Goal: Check status: Check status

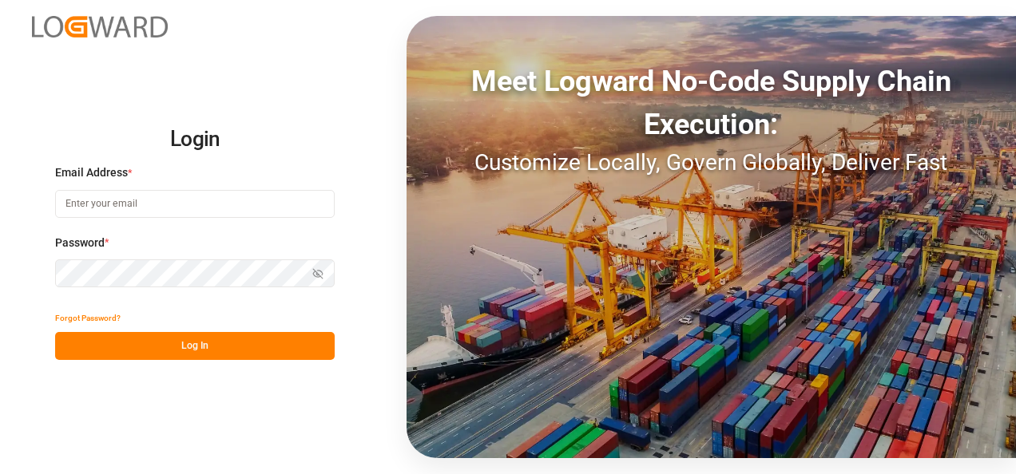
type input "[EMAIL_ADDRESS][DOMAIN_NAME]"
click at [177, 340] on button "Log In" at bounding box center [195, 346] width 280 height 28
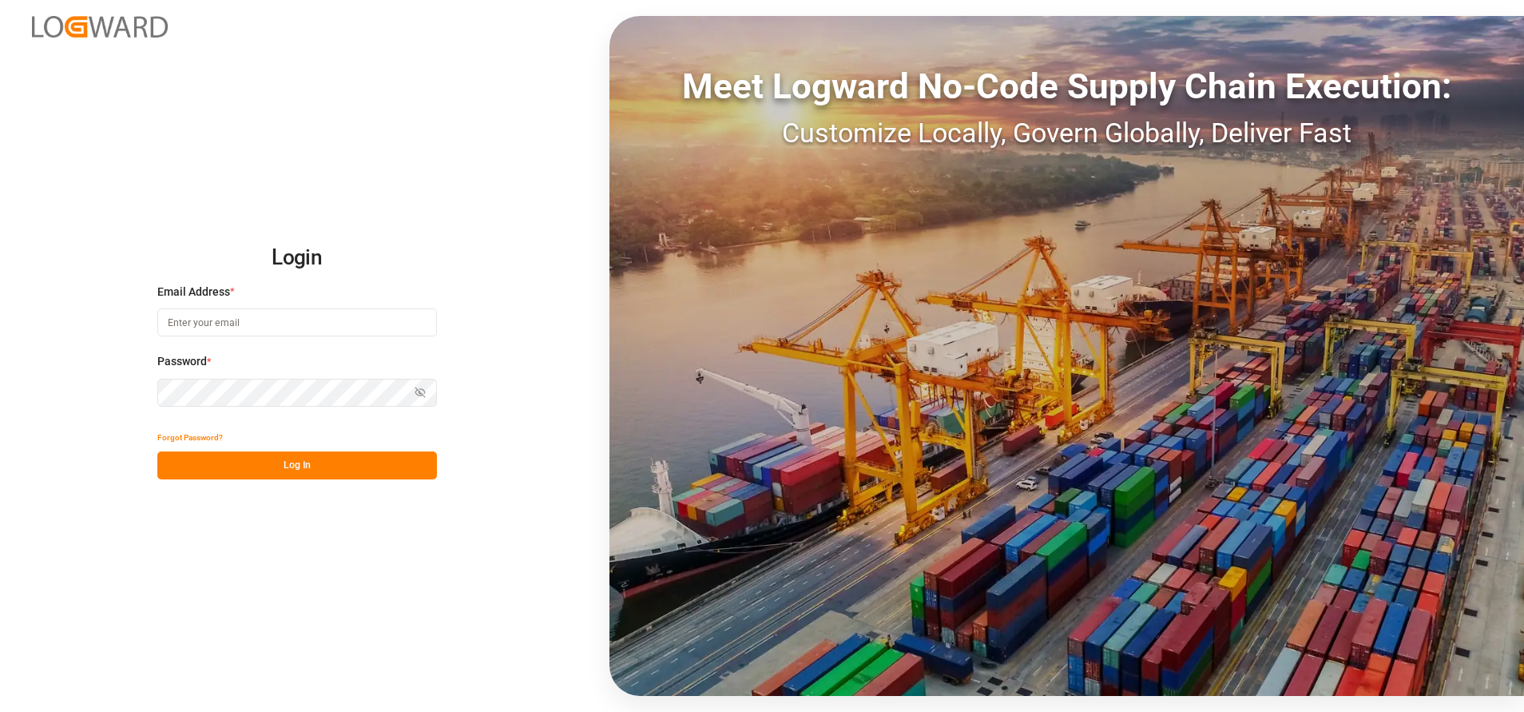
type input "[EMAIL_ADDRESS][DOMAIN_NAME]"
click at [322, 462] on button "Log In" at bounding box center [297, 465] width 280 height 28
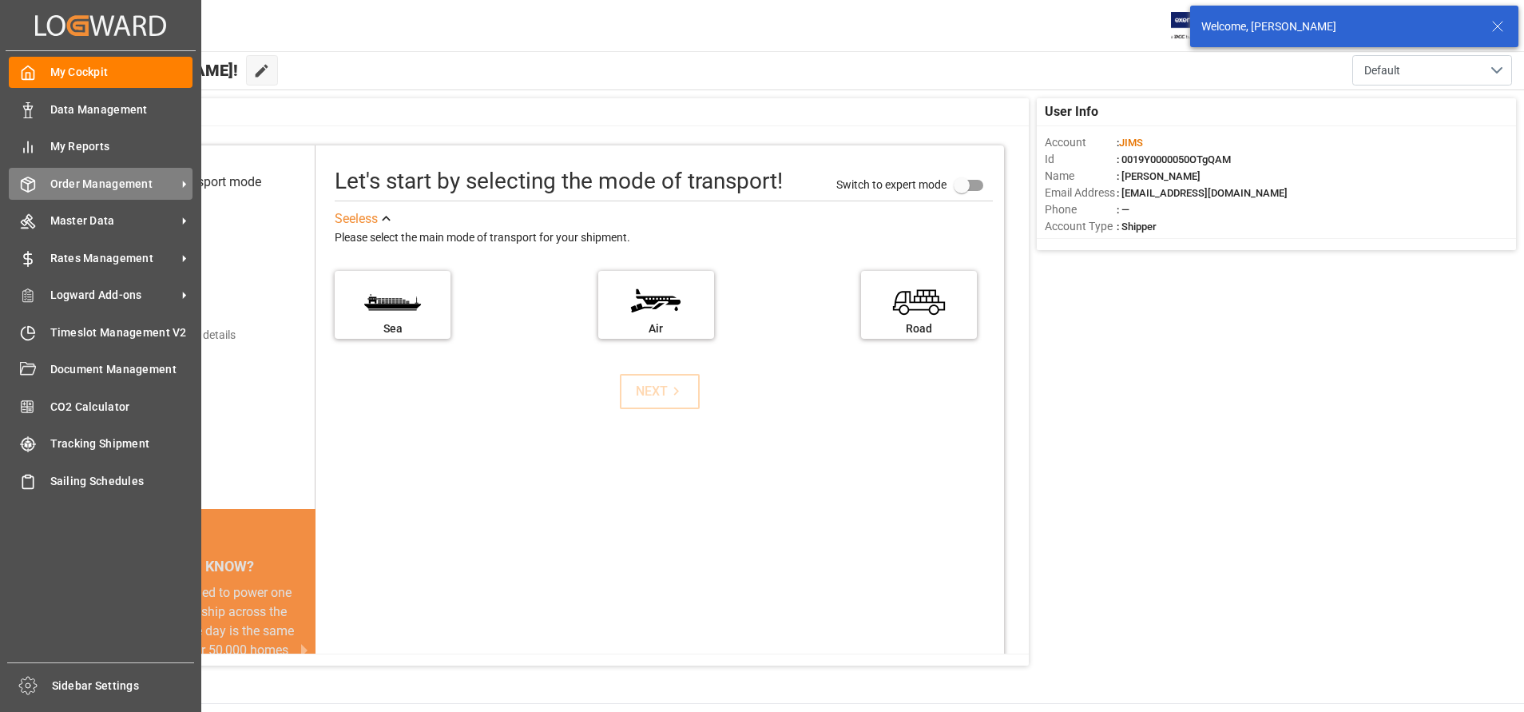
click at [49, 195] on div "Order Management Order Management" at bounding box center [101, 183] width 184 height 31
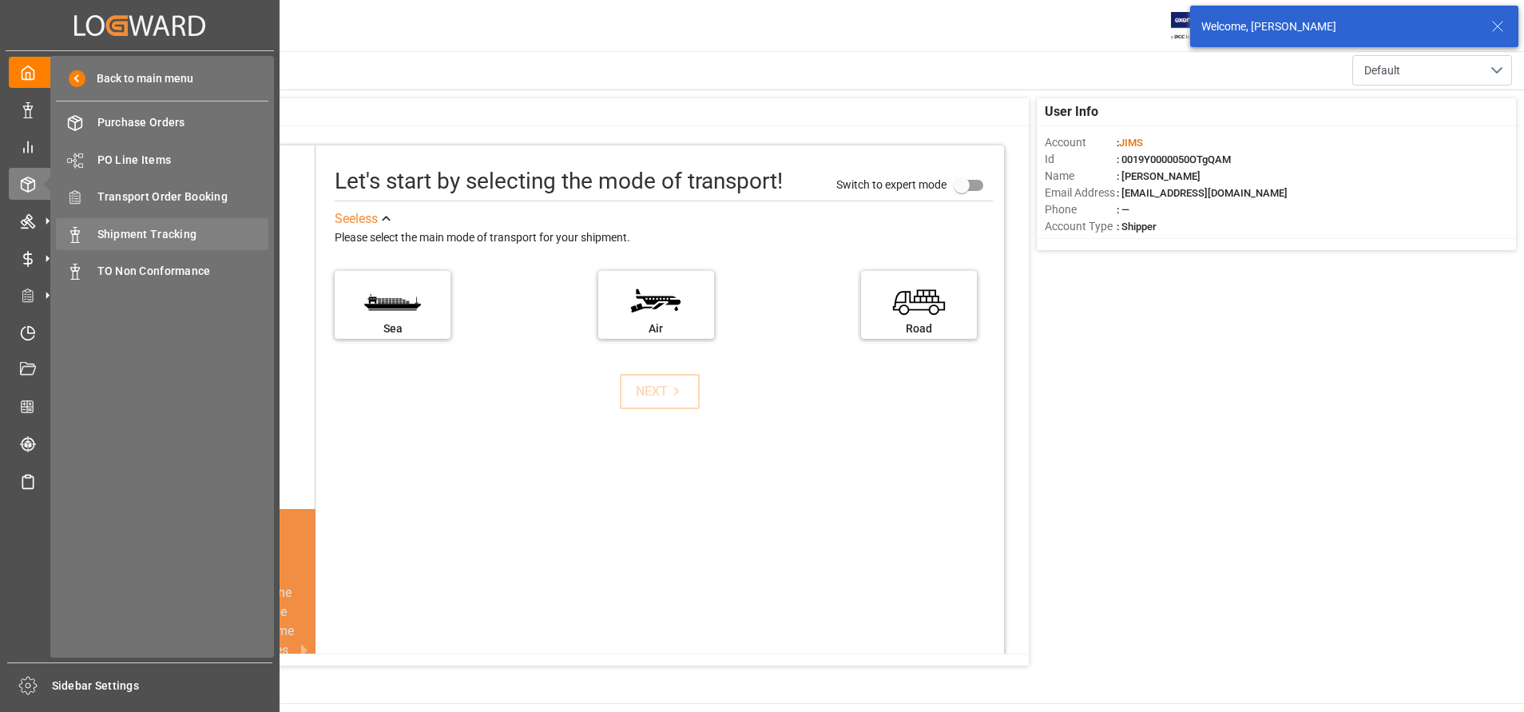
click at [196, 222] on div "Shipment Tracking Shipment Tracking" at bounding box center [162, 233] width 212 height 31
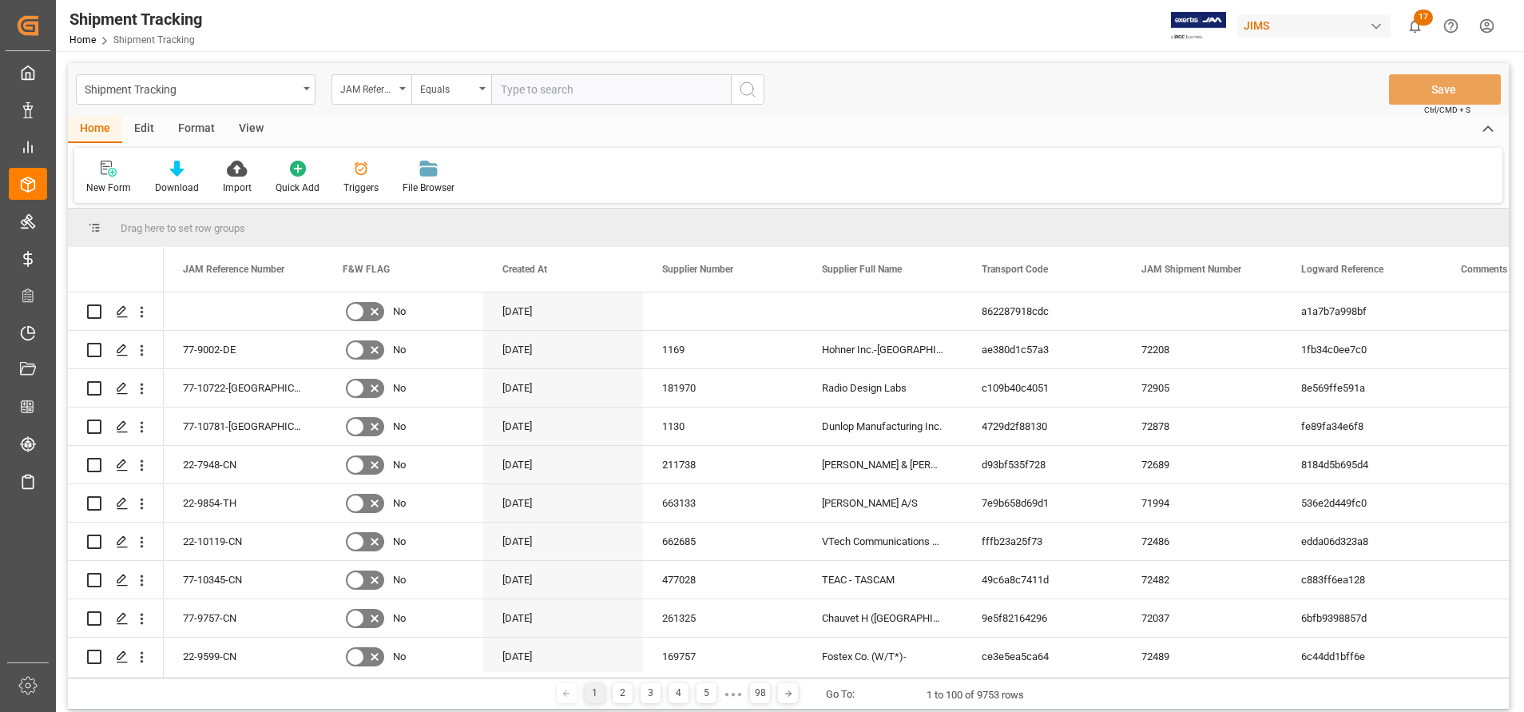
click at [592, 93] on input "text" at bounding box center [611, 89] width 240 height 30
type input "22-9678-MY"
click at [743, 97] on icon "search button" at bounding box center [747, 89] width 19 height 19
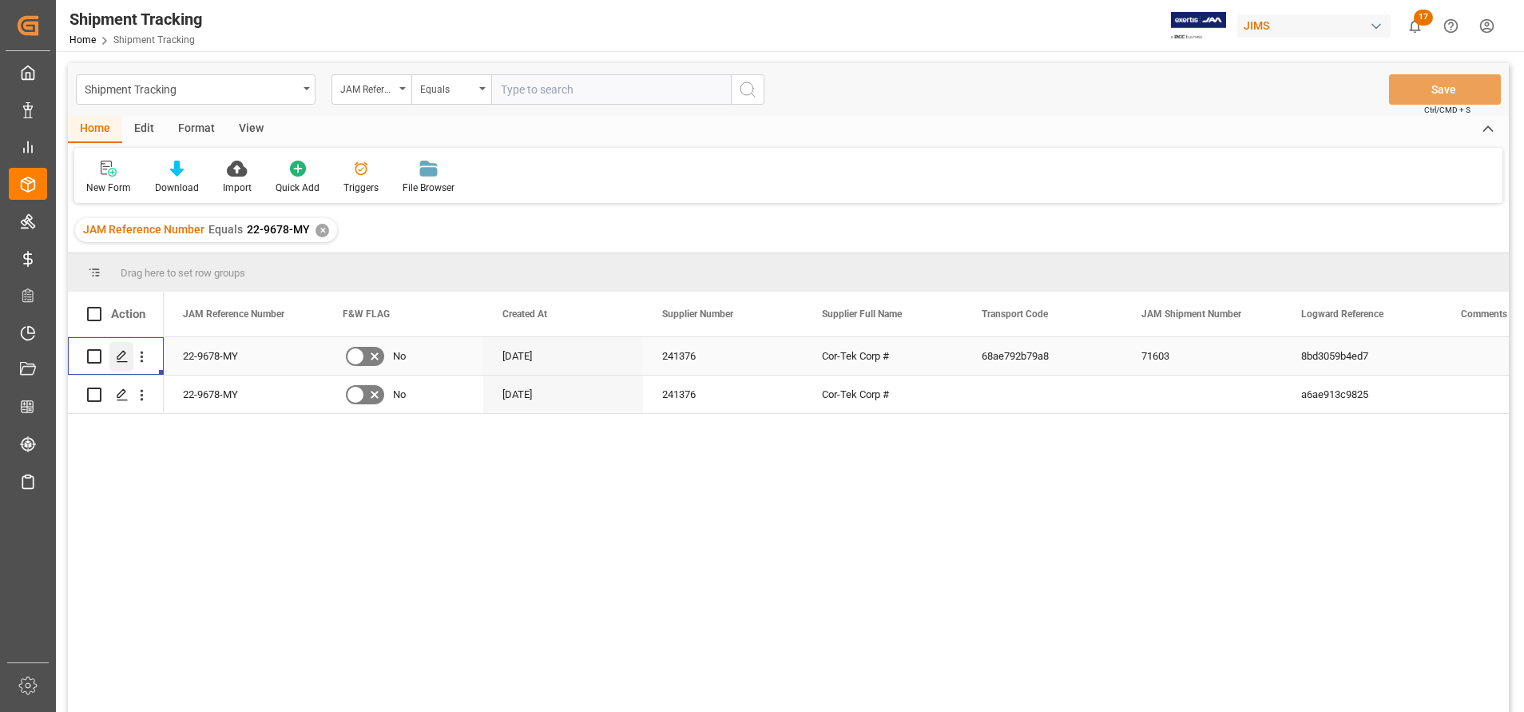
click at [113, 361] on div "Press SPACE to select this row." at bounding box center [121, 357] width 24 height 30
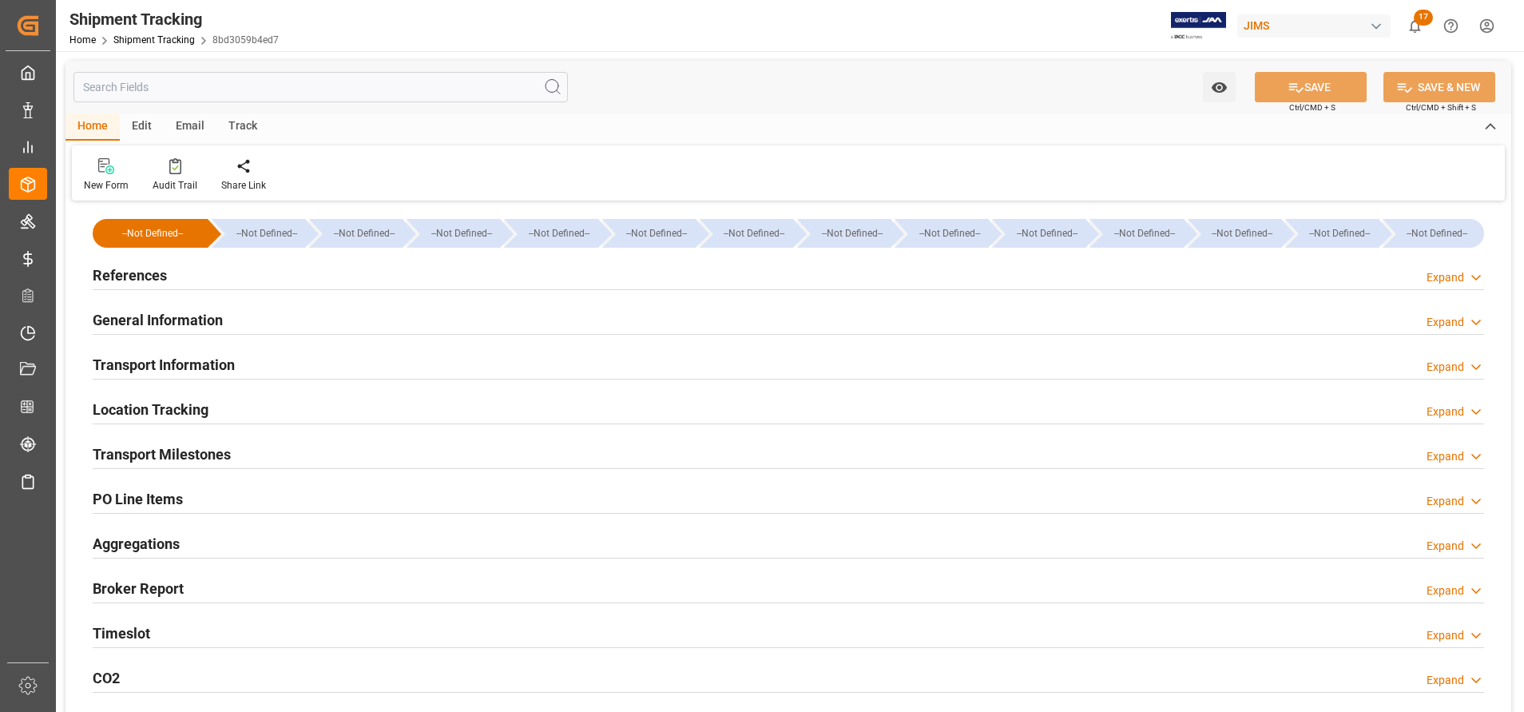
type input "SGSIN"
type input "USLGB"
click at [183, 319] on h2 "General Information" at bounding box center [158, 320] width 130 height 22
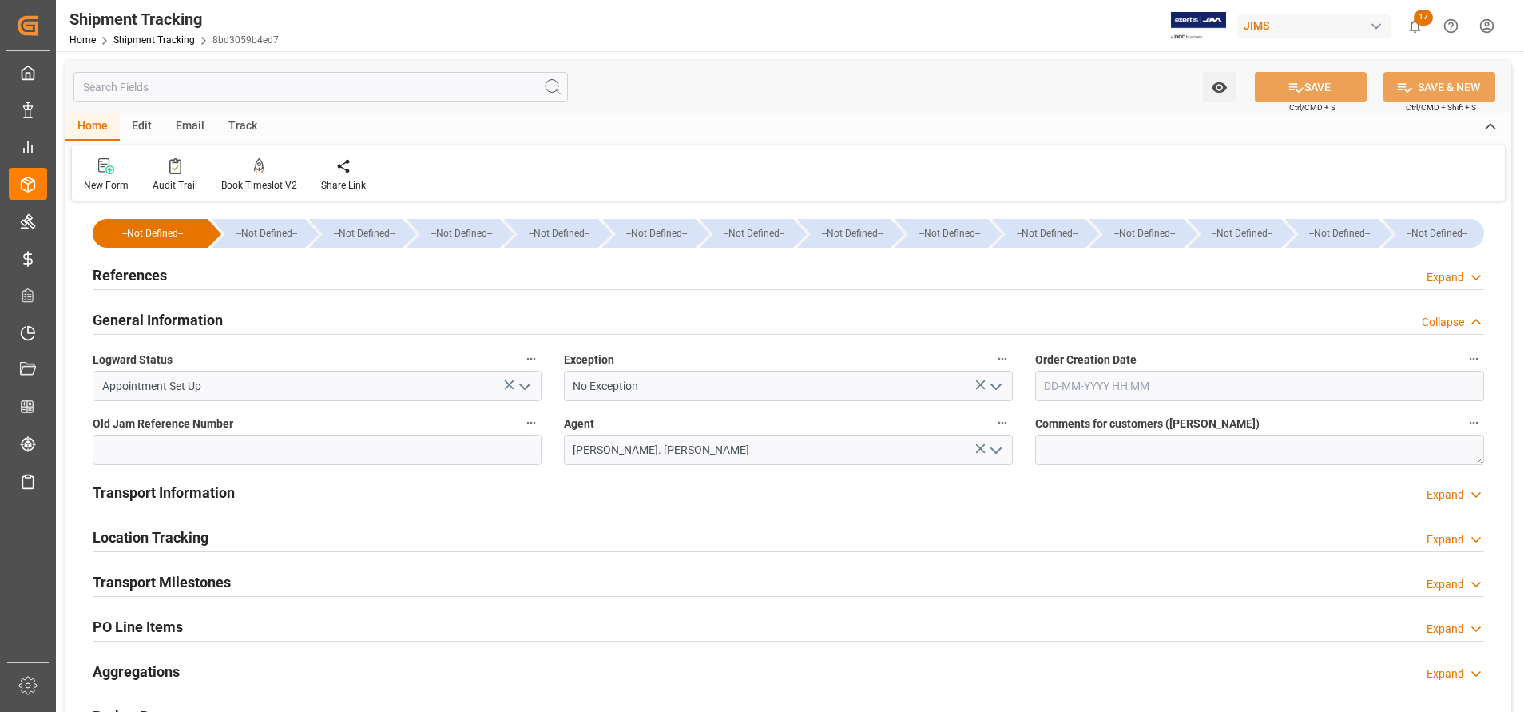
click at [177, 522] on div "Location Tracking" at bounding box center [151, 536] width 116 height 30
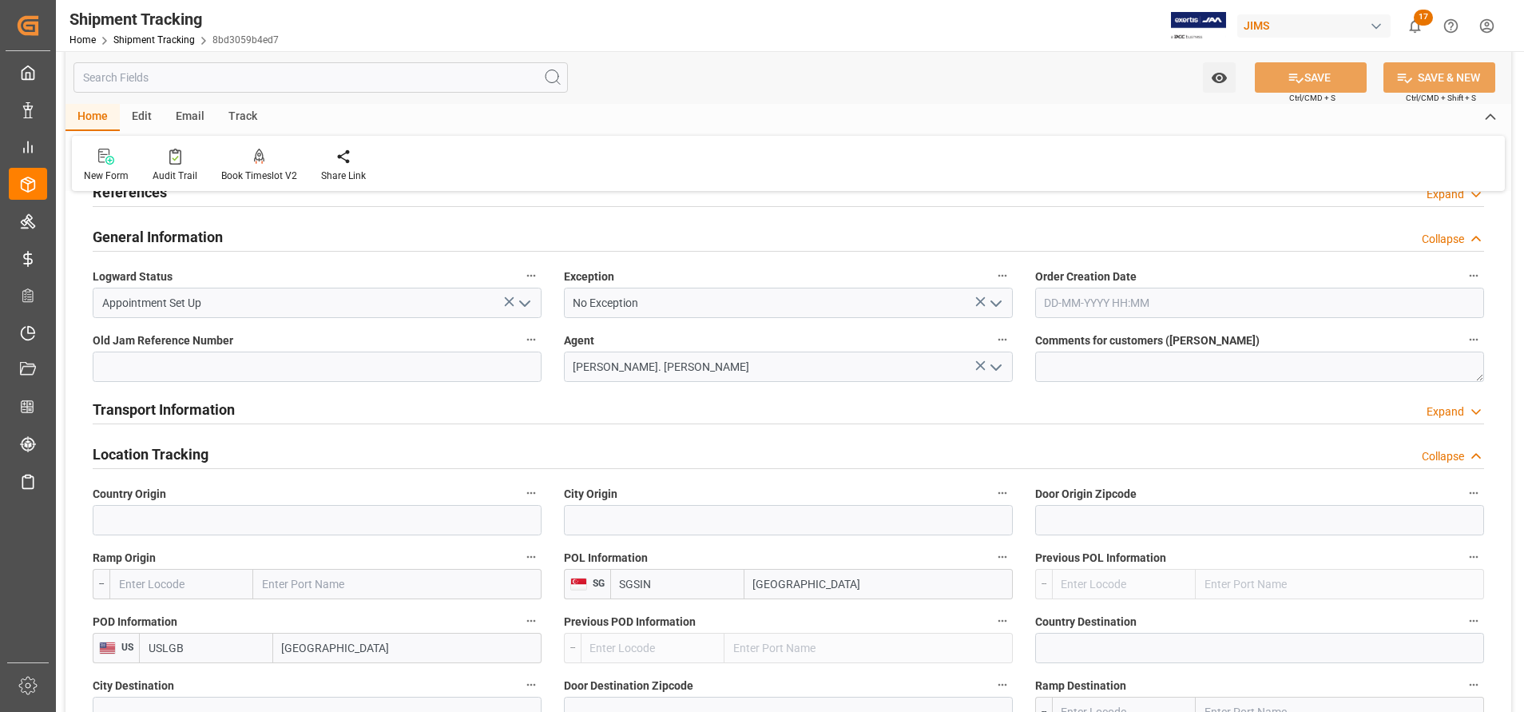
scroll to position [240, 0]
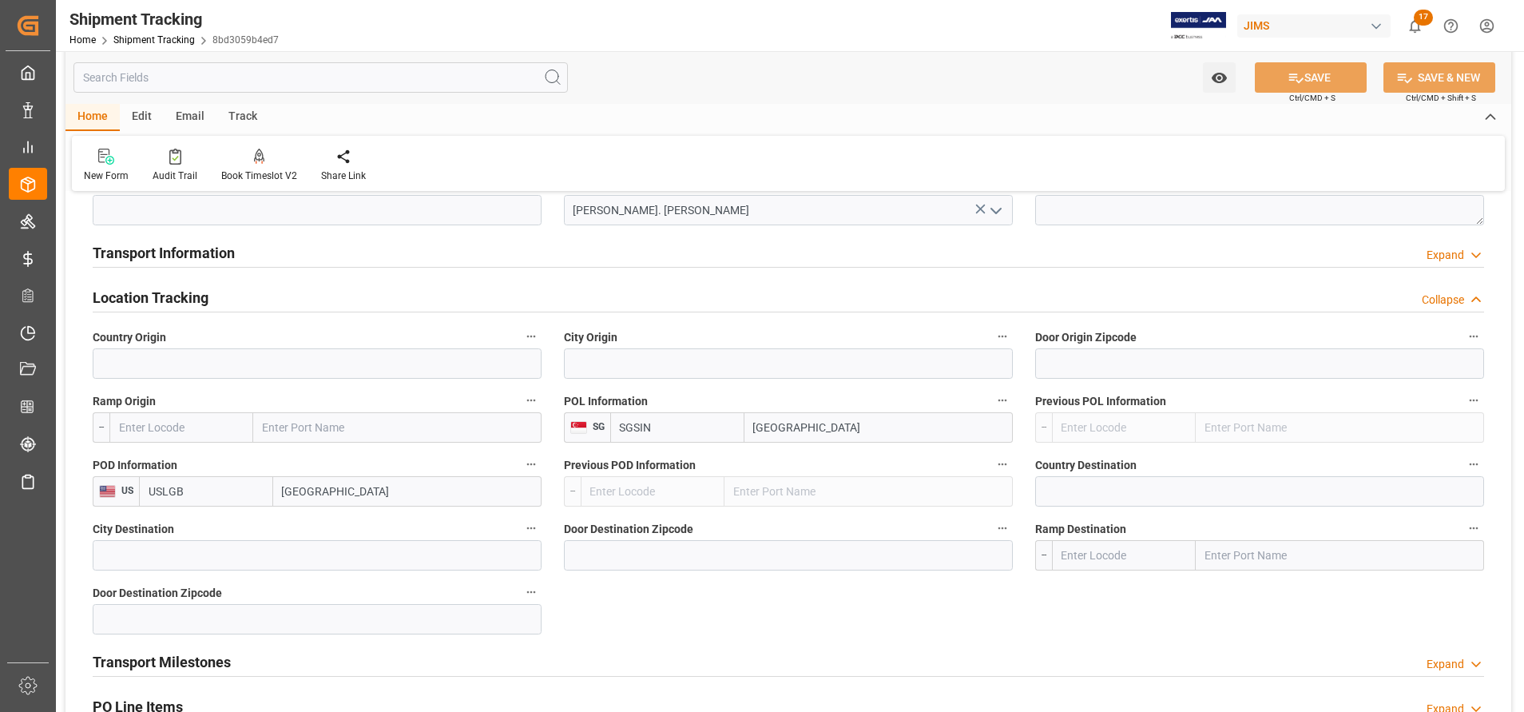
click at [164, 304] on h2 "Location Tracking" at bounding box center [151, 298] width 116 height 22
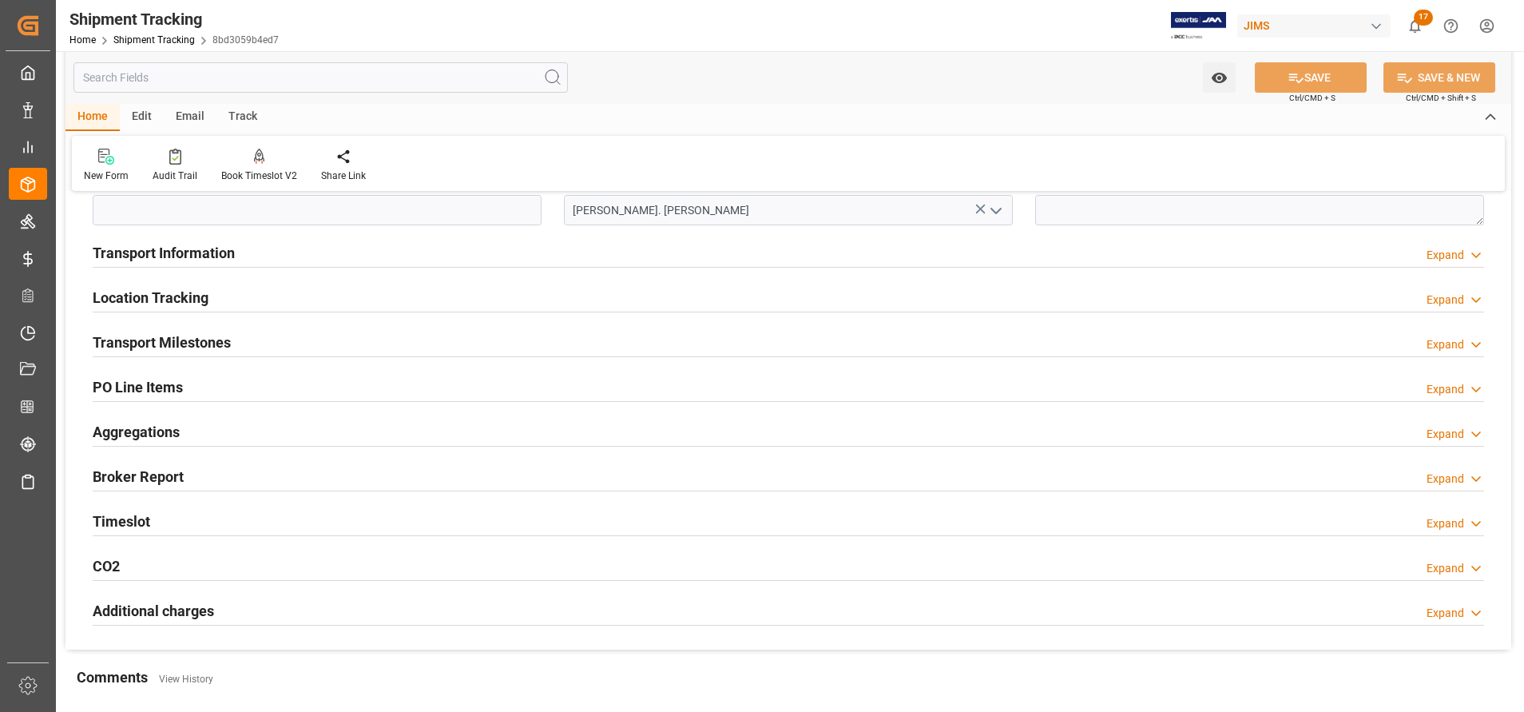
click at [169, 250] on h2 "Transport Information" at bounding box center [164, 253] width 142 height 22
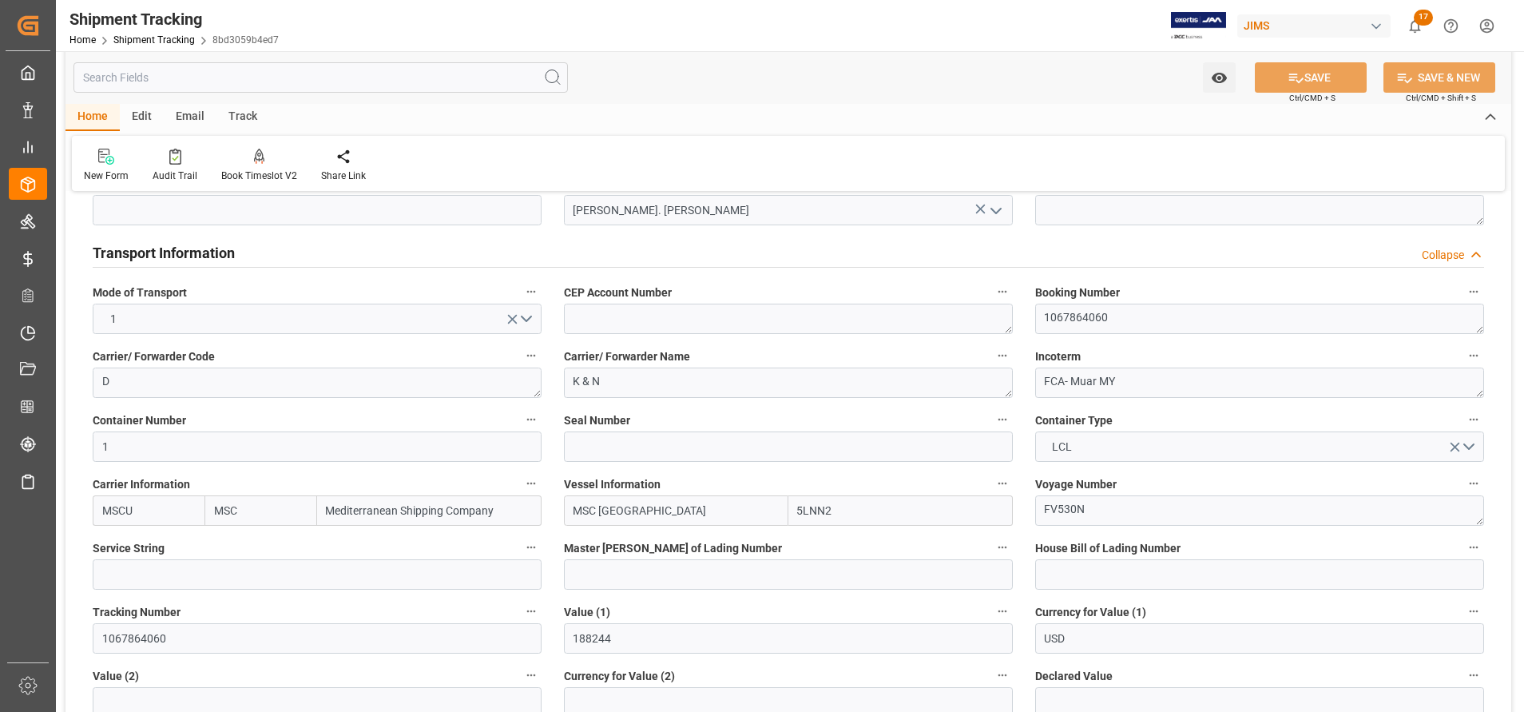
click at [169, 250] on h2 "Transport Information" at bounding box center [164, 253] width 142 height 22
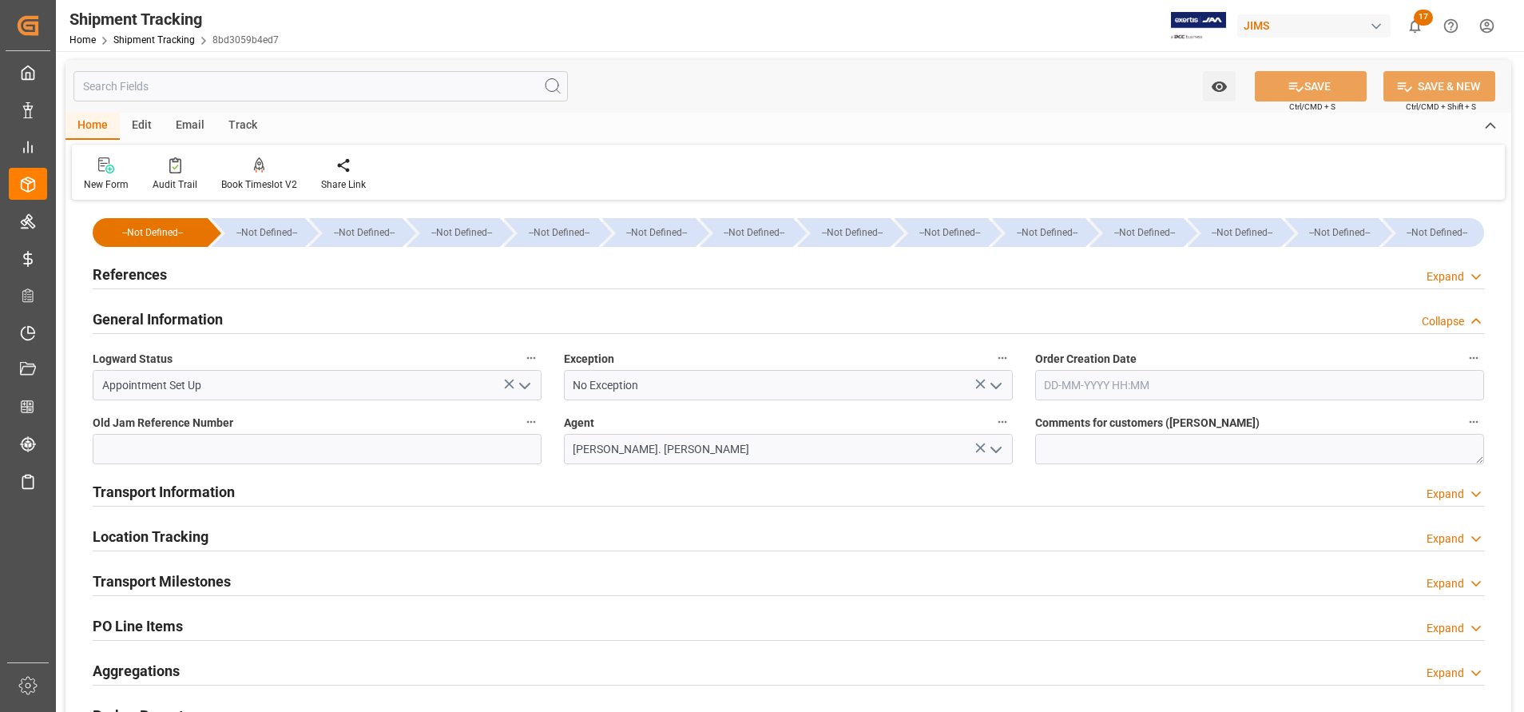
scroll to position [0, 0]
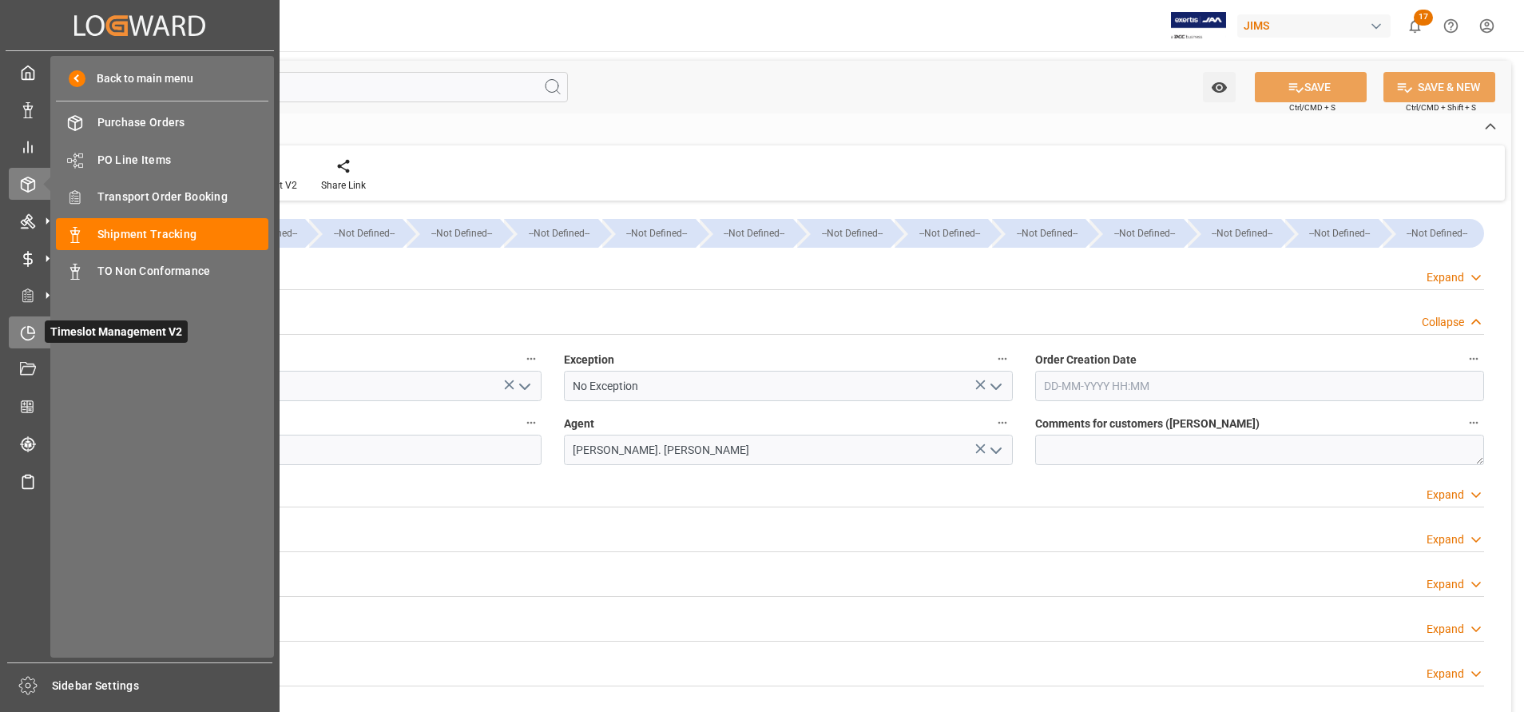
click at [26, 334] on icon at bounding box center [28, 333] width 16 height 16
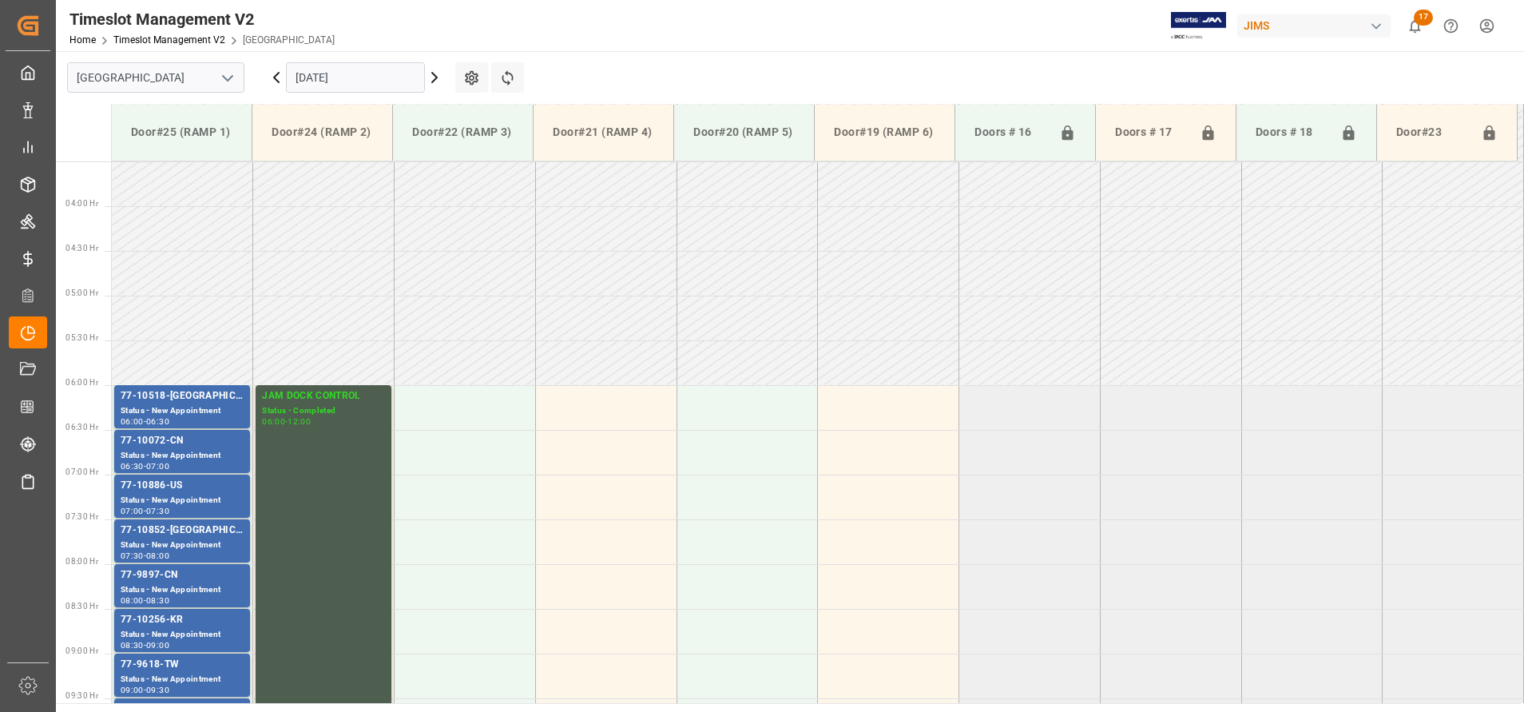
scroll to position [617, 0]
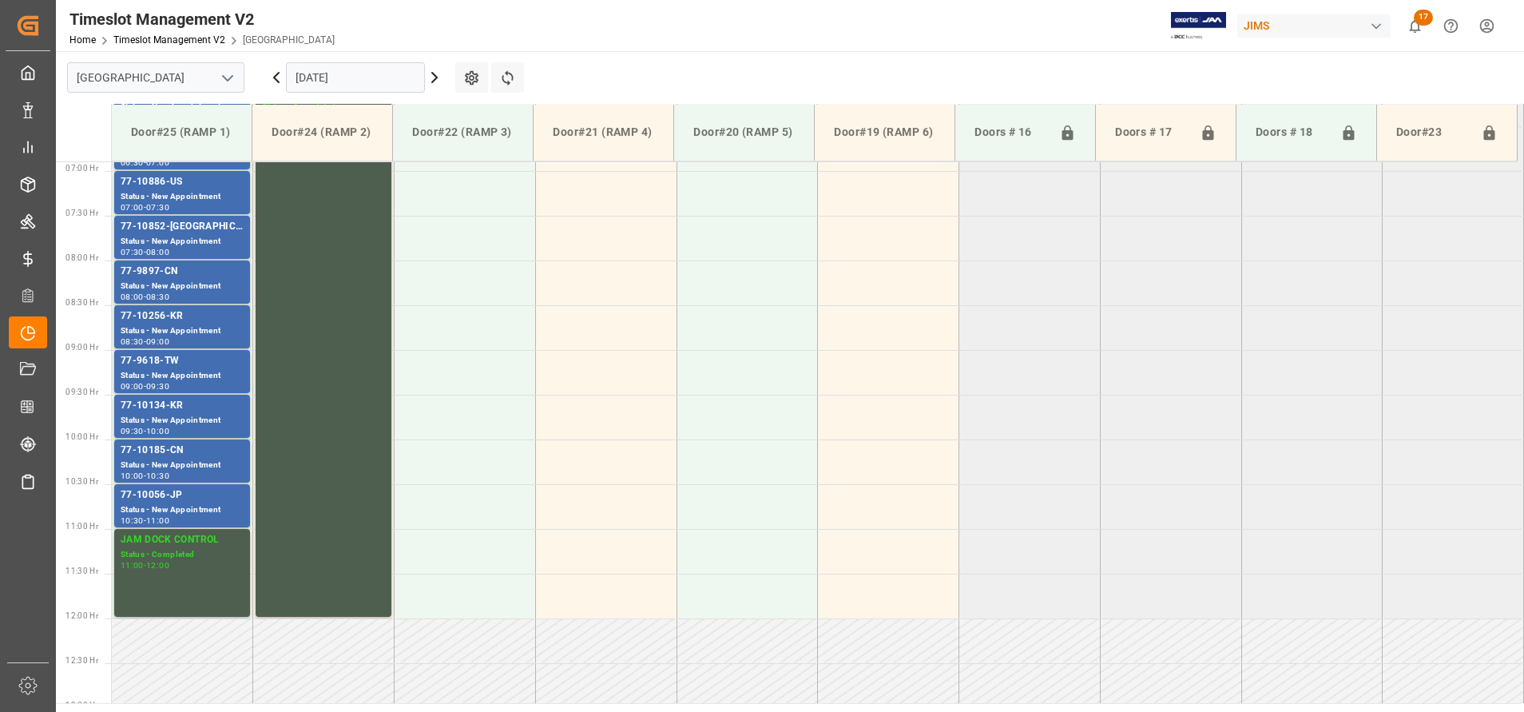
click at [229, 80] on icon "open menu" at bounding box center [227, 78] width 19 height 19
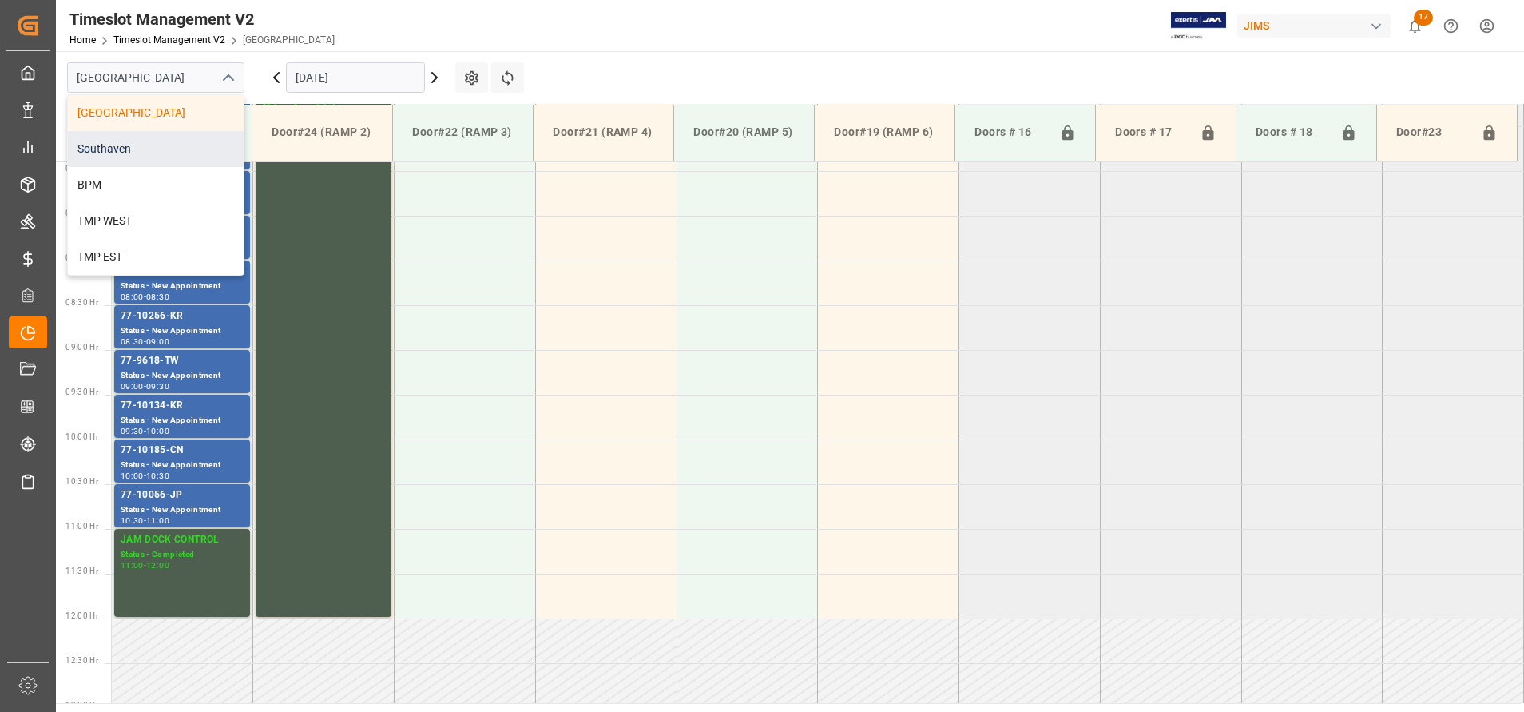
click at [192, 143] on div "Southaven" at bounding box center [156, 149] width 176 height 36
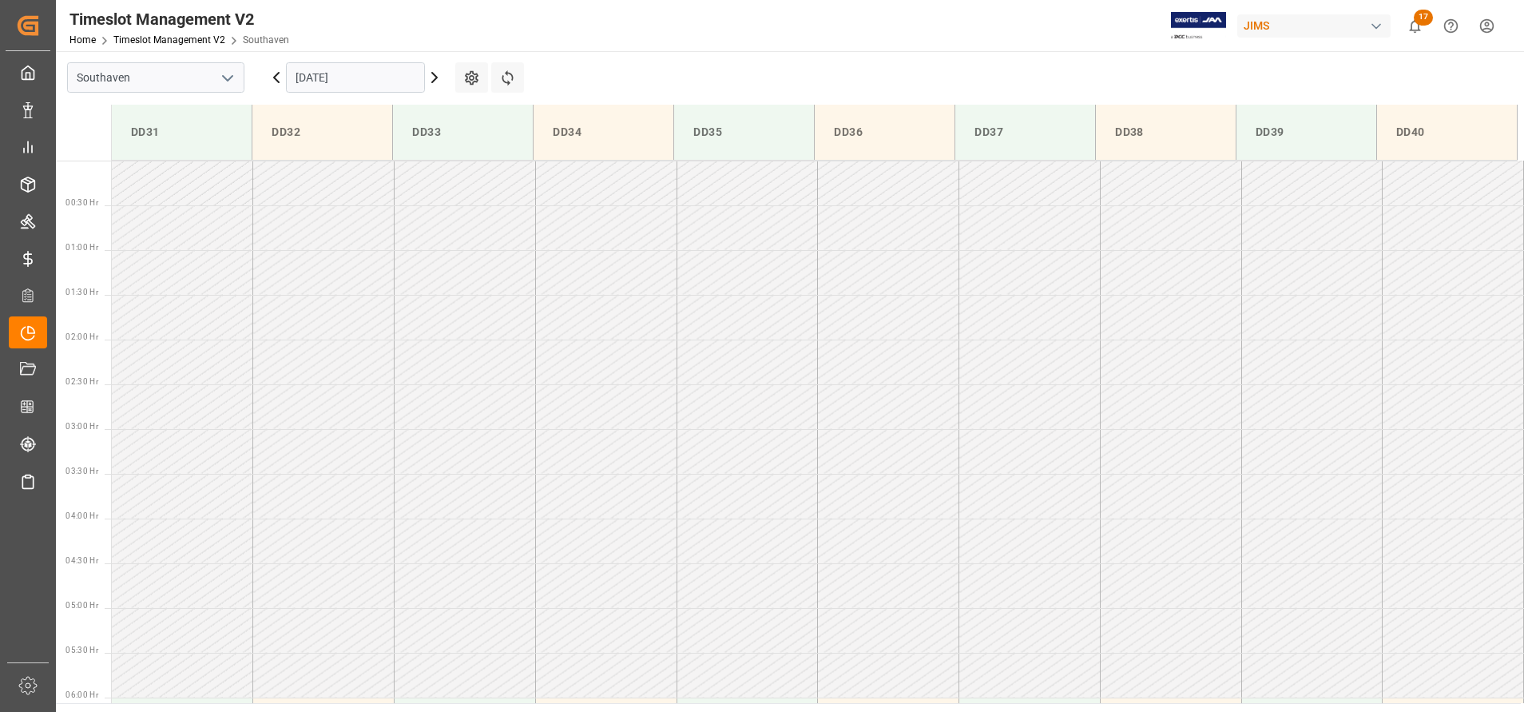
scroll to position [479, 0]
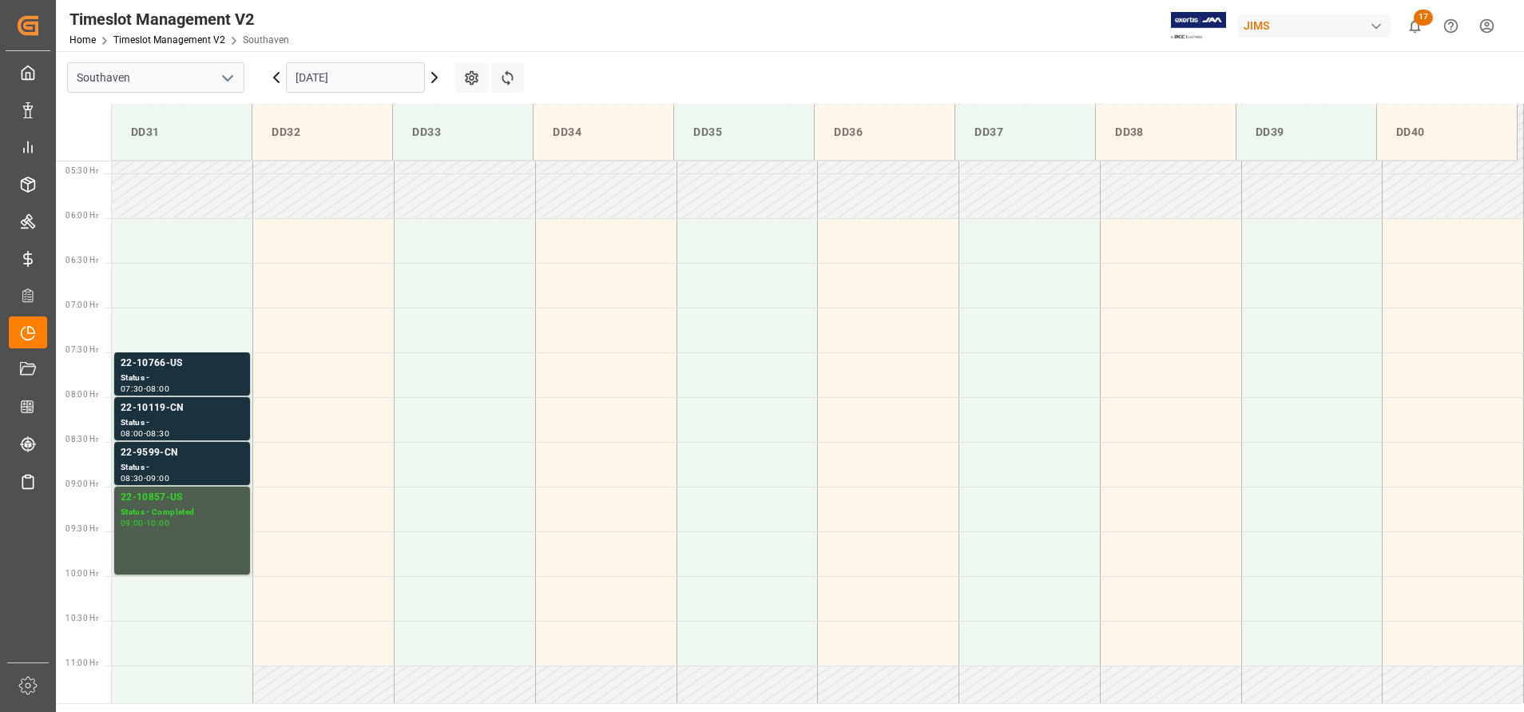
click at [396, 68] on input "[DATE]" at bounding box center [355, 77] width 139 height 30
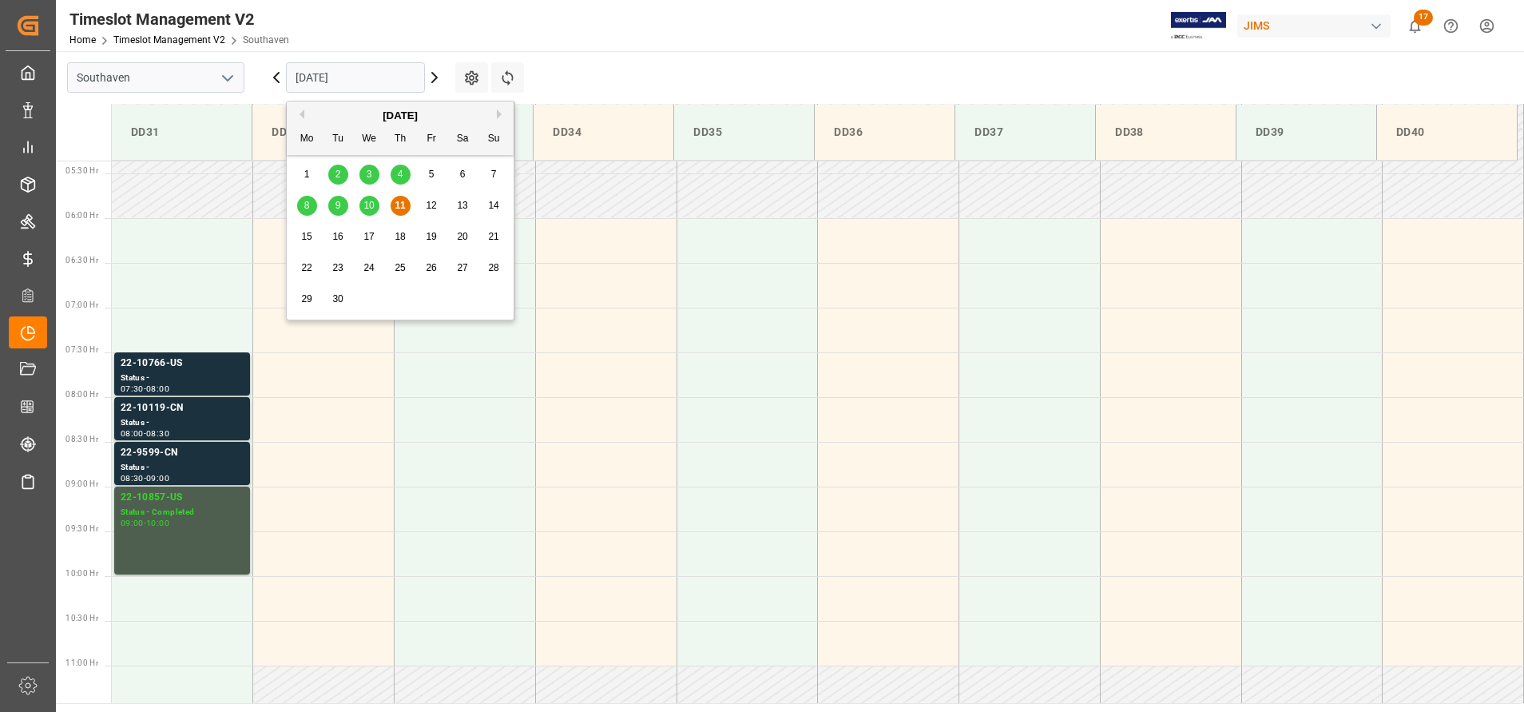
click at [435, 206] on span "12" at bounding box center [431, 205] width 10 height 11
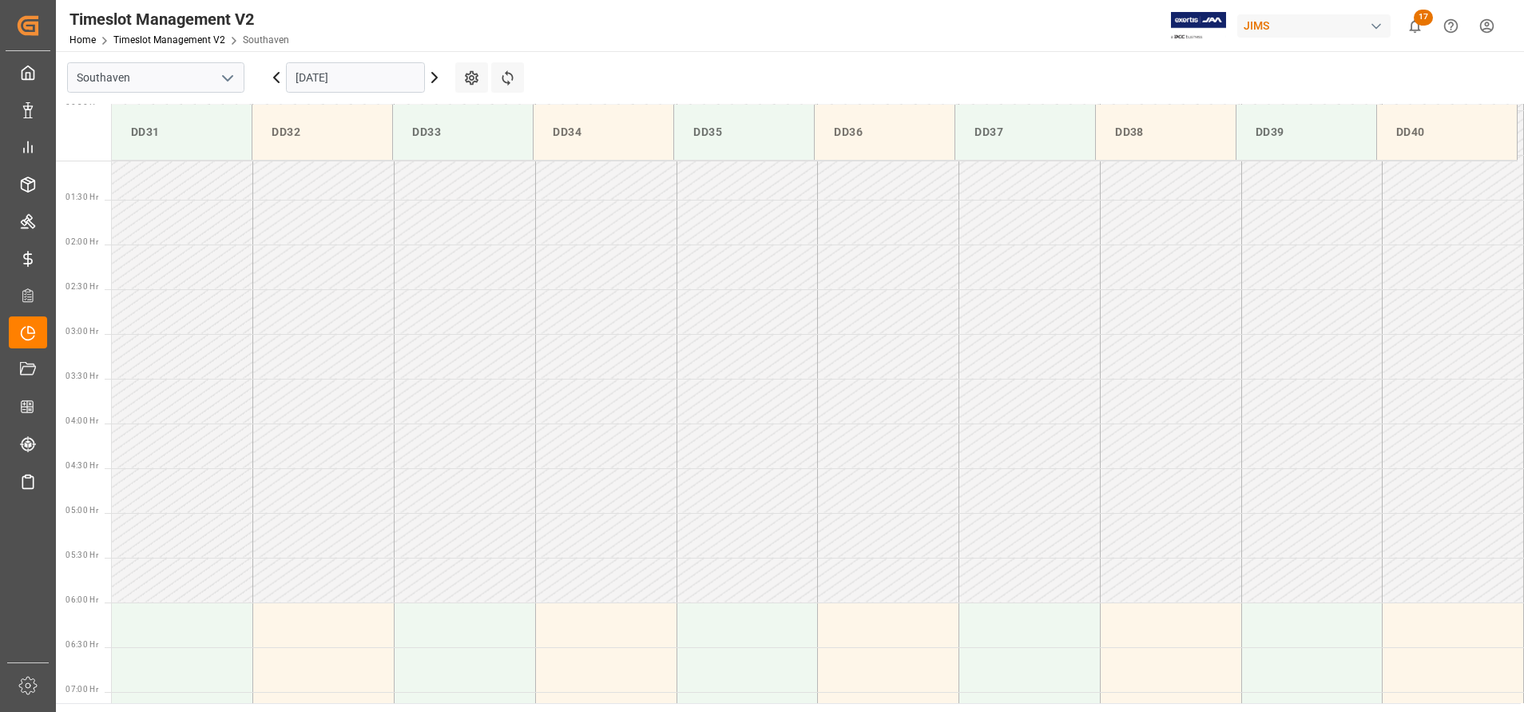
scroll to position [0, 0]
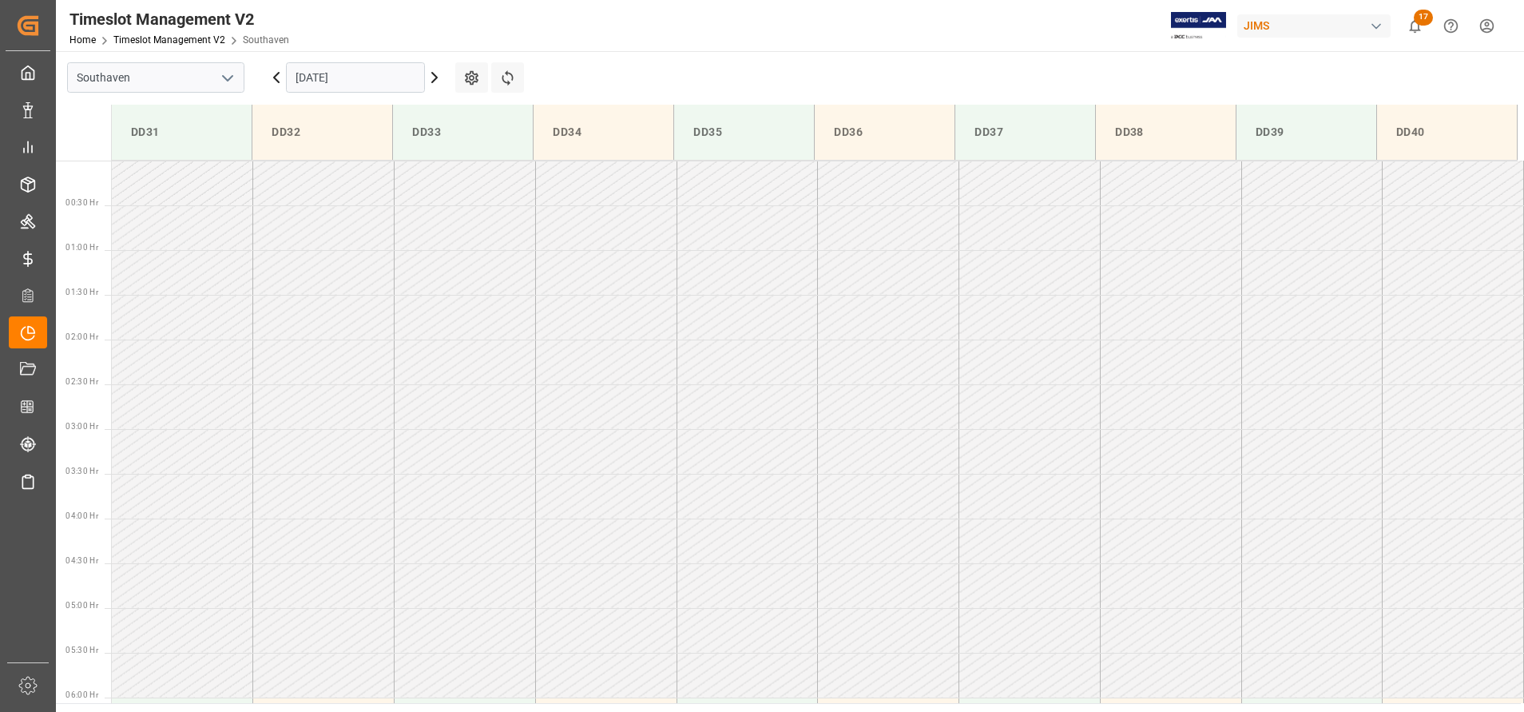
click at [364, 80] on input "[DATE]" at bounding box center [355, 77] width 139 height 30
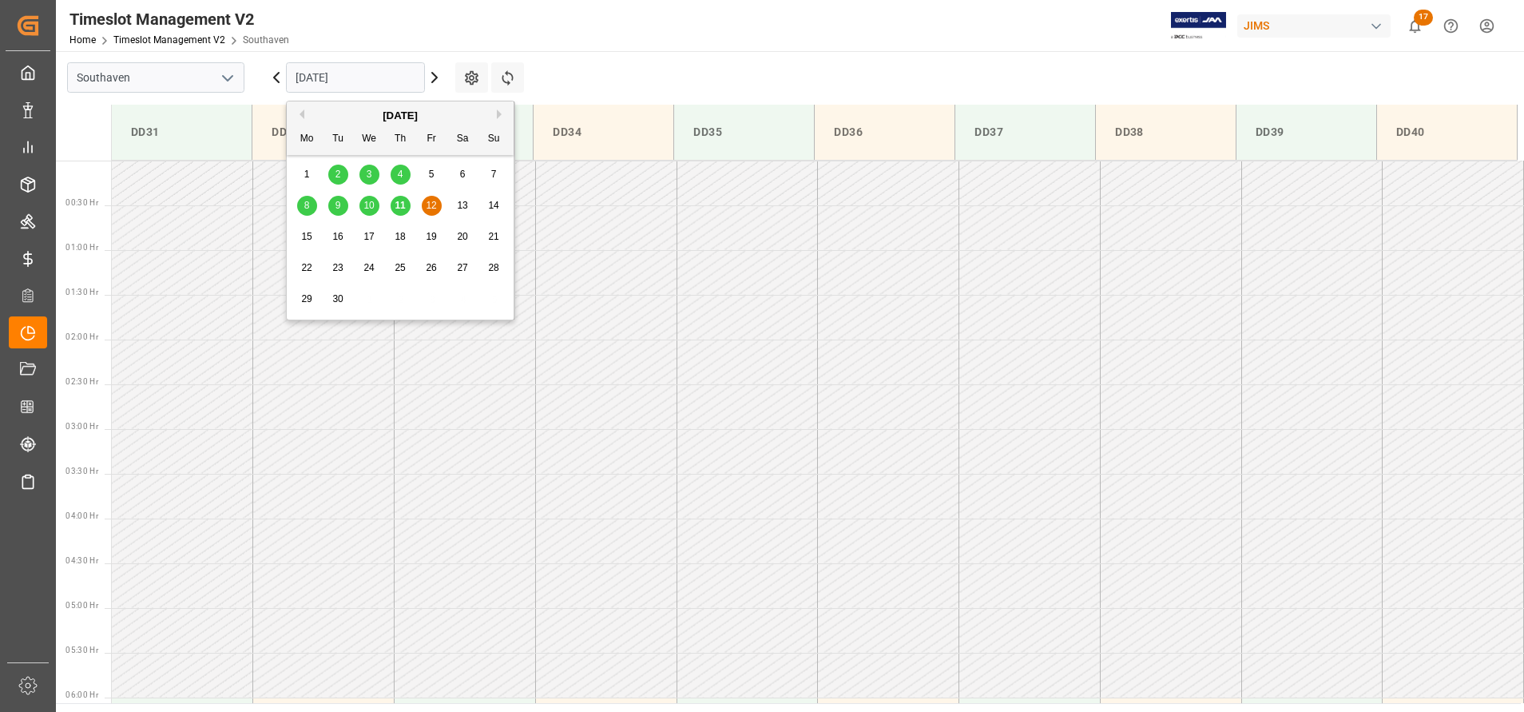
click at [364, 205] on span "10" at bounding box center [368, 205] width 10 height 11
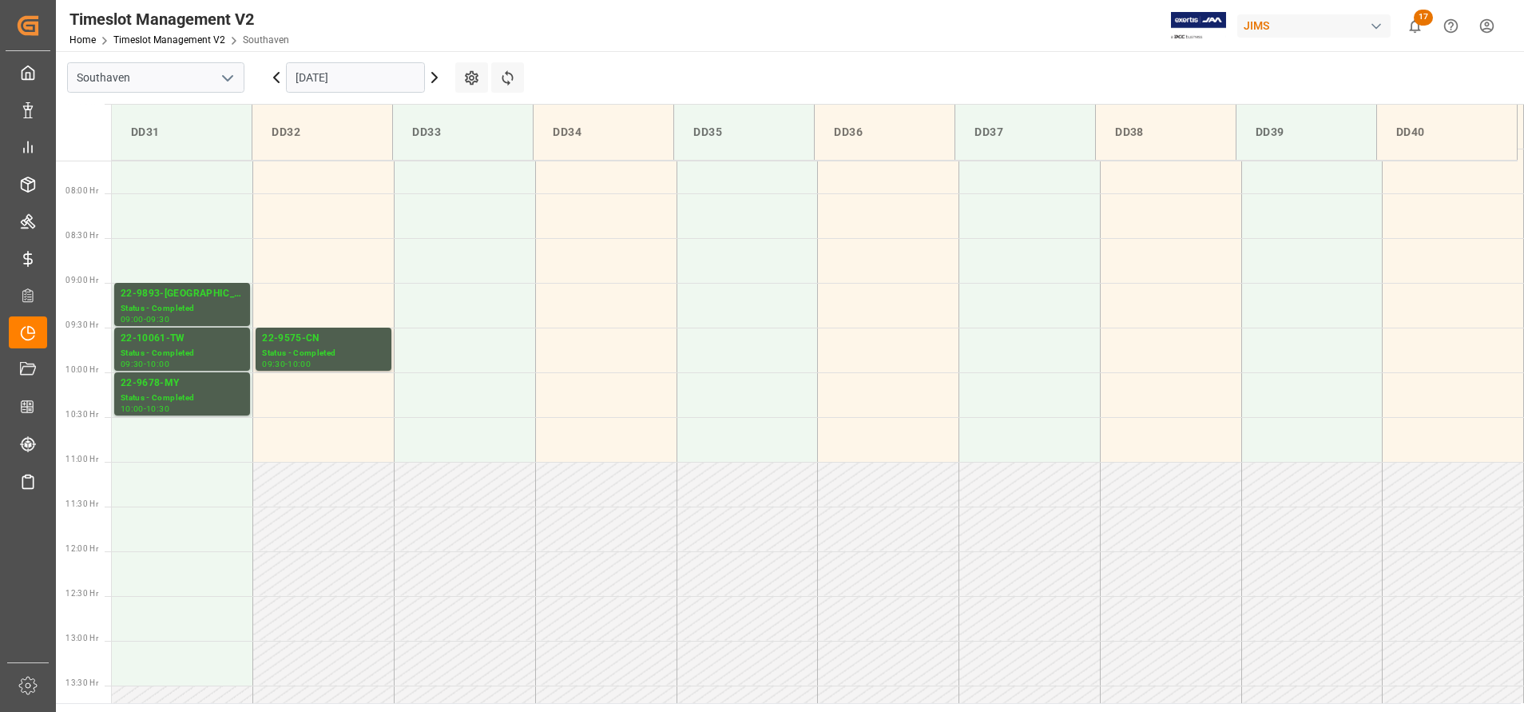
scroll to position [705, 0]
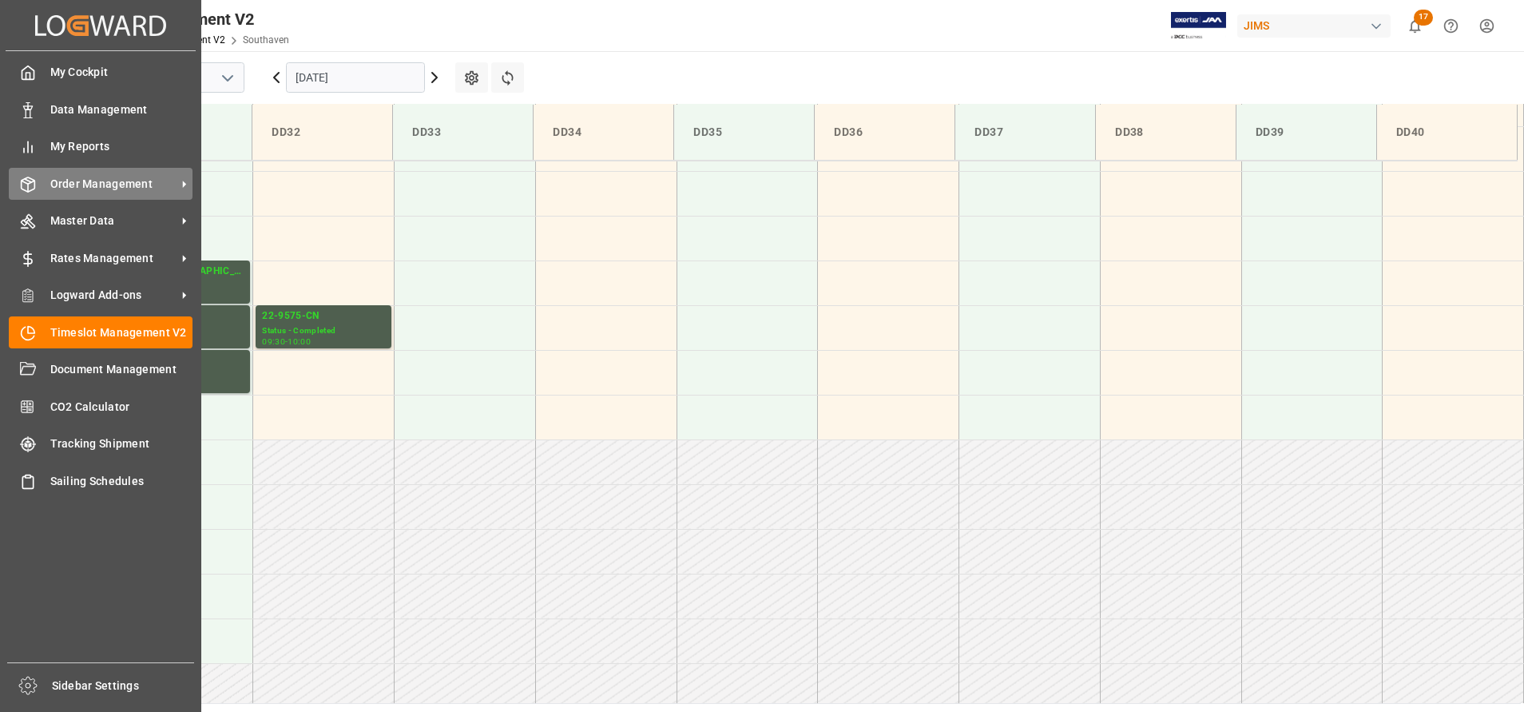
click at [81, 187] on span "Order Management" at bounding box center [113, 184] width 126 height 17
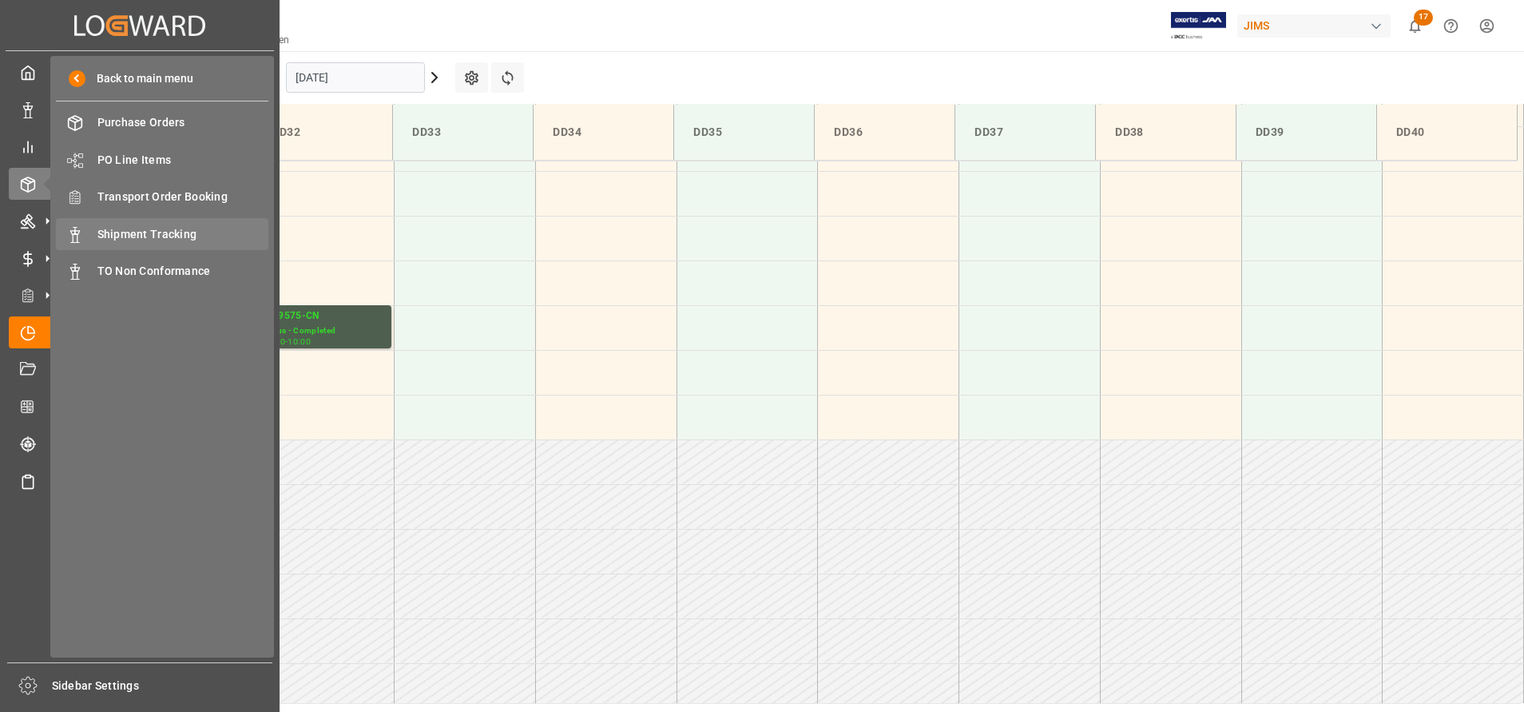
click at [119, 226] on span "Shipment Tracking" at bounding box center [183, 234] width 172 height 17
